Goal: Go to known website: Go to known website

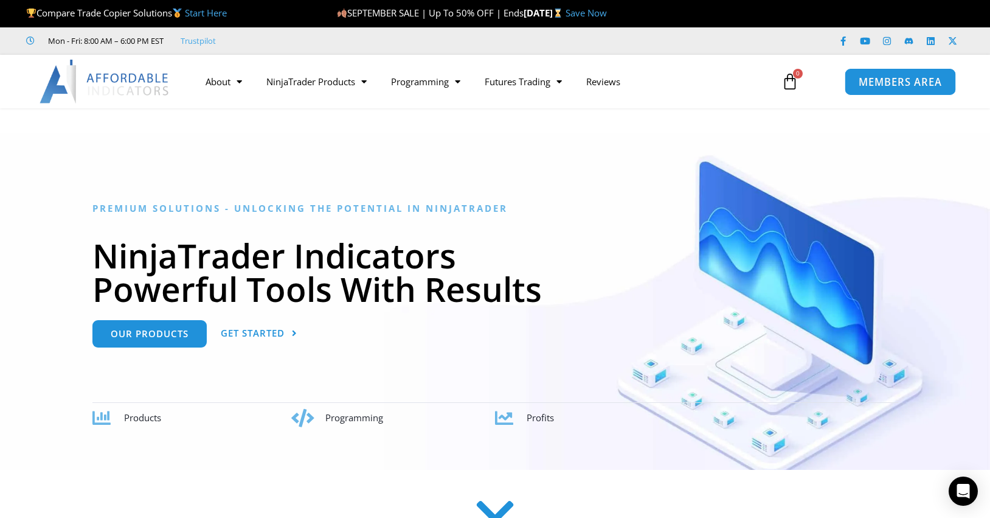
click at [883, 86] on span "MEMBERS AREA" at bounding box center [899, 82] width 83 height 10
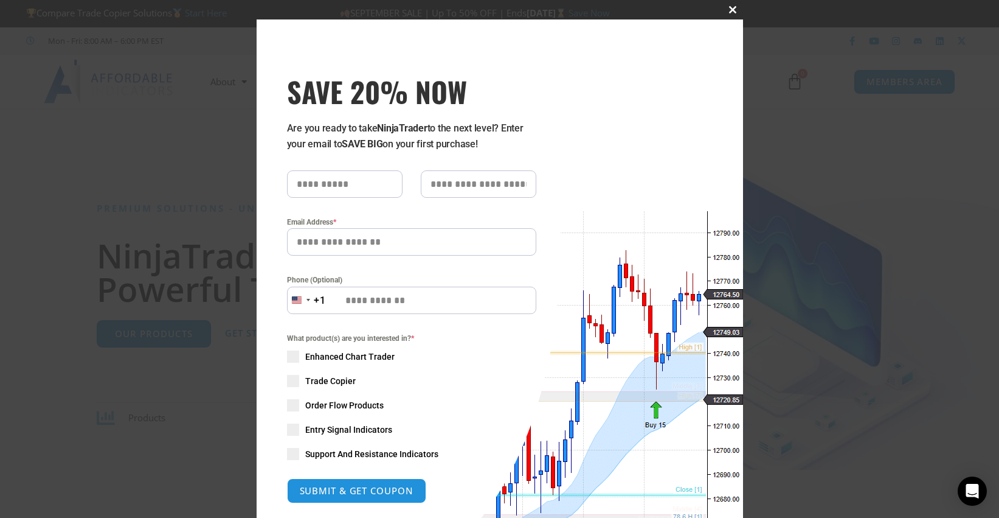
click at [730, 13] on button "Close this module" at bounding box center [733, 9] width 19 height 19
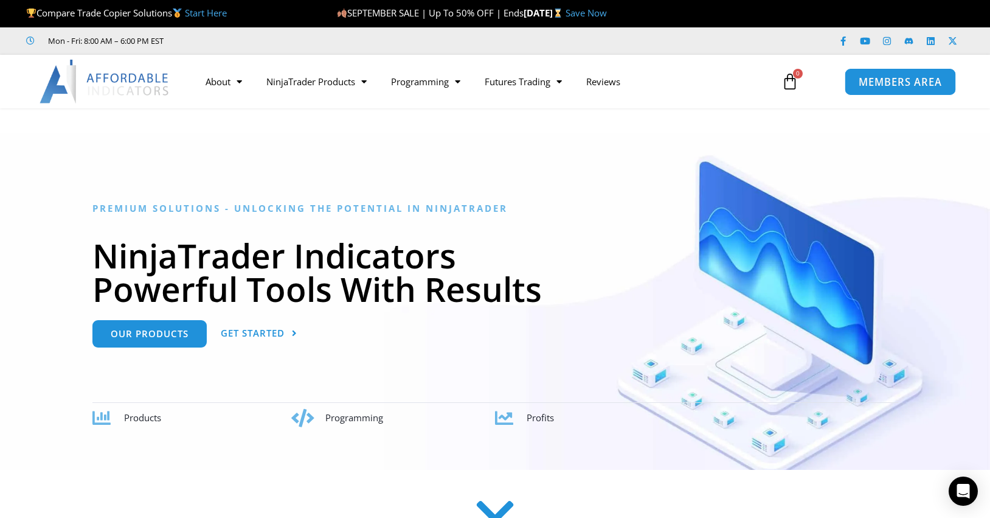
click at [880, 83] on span "MEMBERS AREA" at bounding box center [899, 82] width 83 height 10
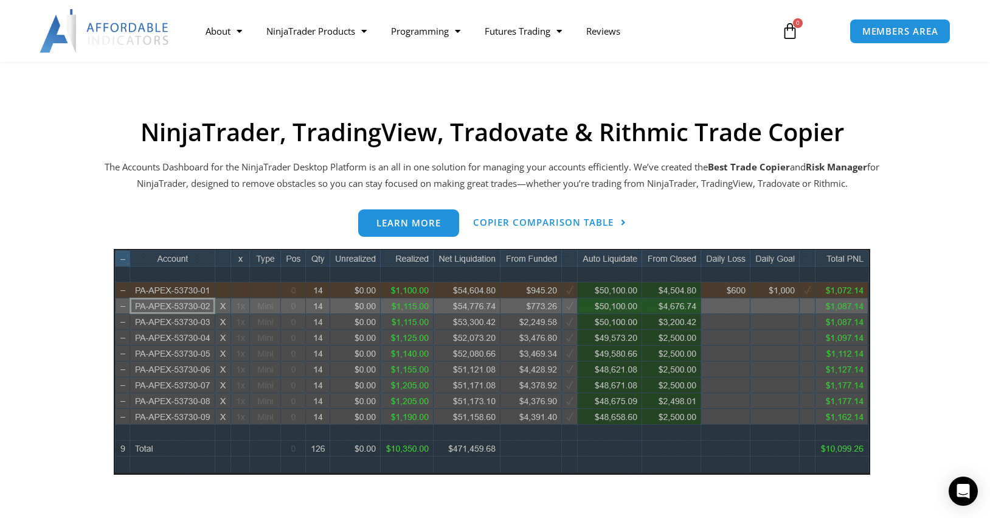
scroll to position [608, 0]
